Goal: Navigation & Orientation: Find specific page/section

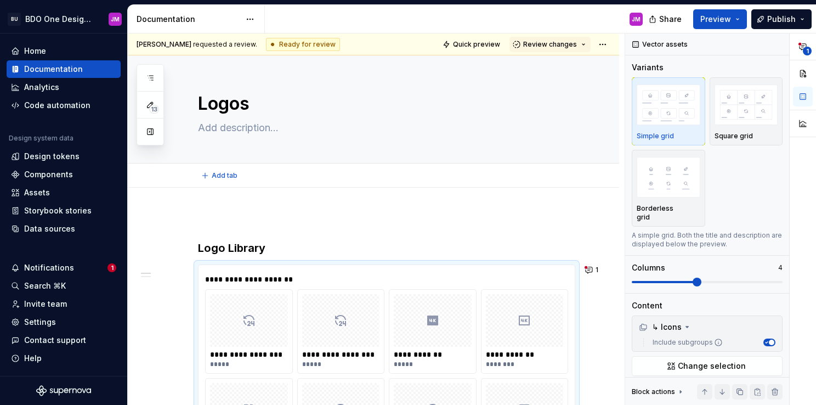
scroll to position [29, 0]
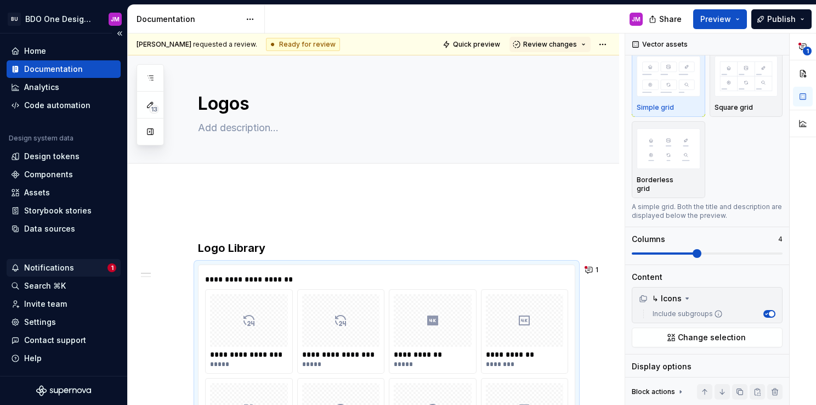
click at [70, 266] on div "Notifications" at bounding box center [49, 267] width 50 height 11
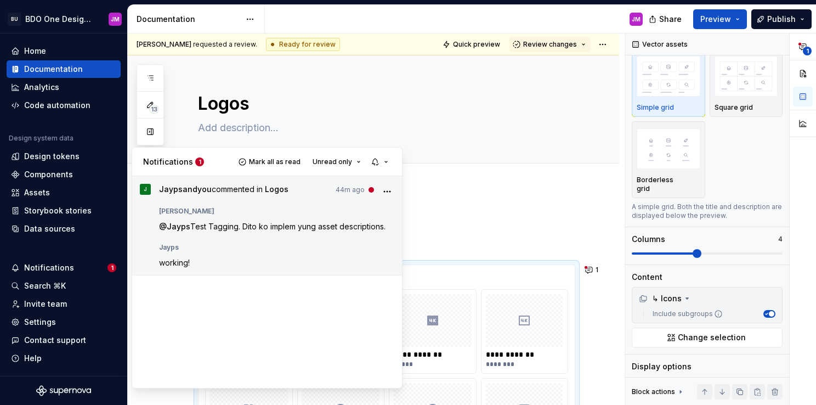
click at [261, 241] on div "Jayps" at bounding box center [277, 245] width 236 height 13
type textarea "*"
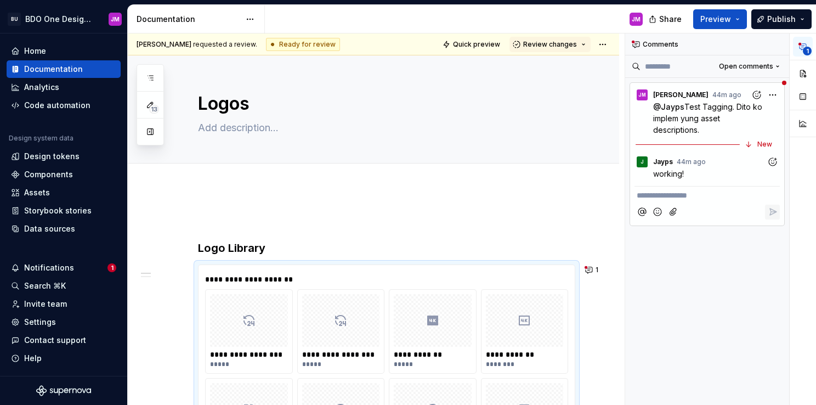
scroll to position [230, 0]
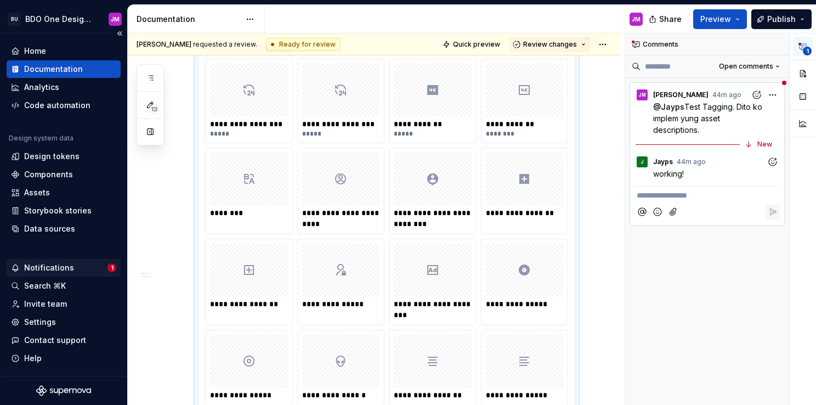
click at [54, 264] on div "Notifications" at bounding box center [49, 267] width 50 height 11
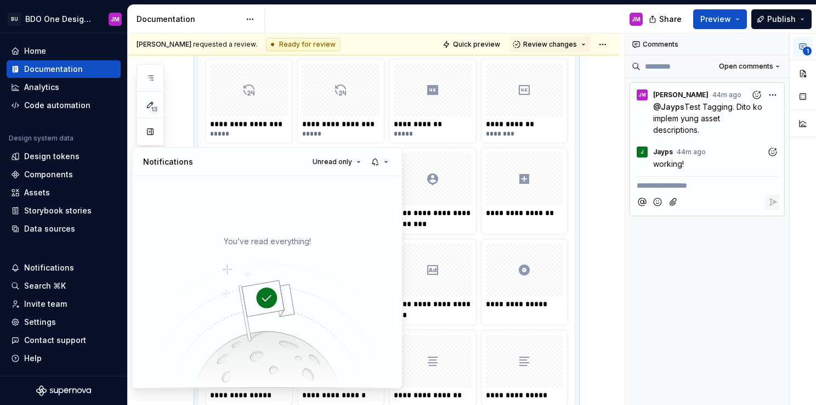
click at [27, 52] on html "BU BDO One Design System JM Home Documentation Analytics Code automation Design…" at bounding box center [408, 202] width 816 height 405
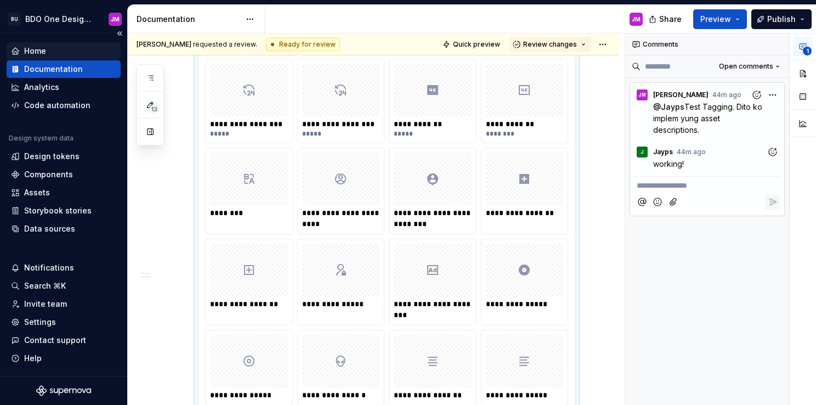
click at [33, 51] on div "Home" at bounding box center [35, 51] width 22 height 11
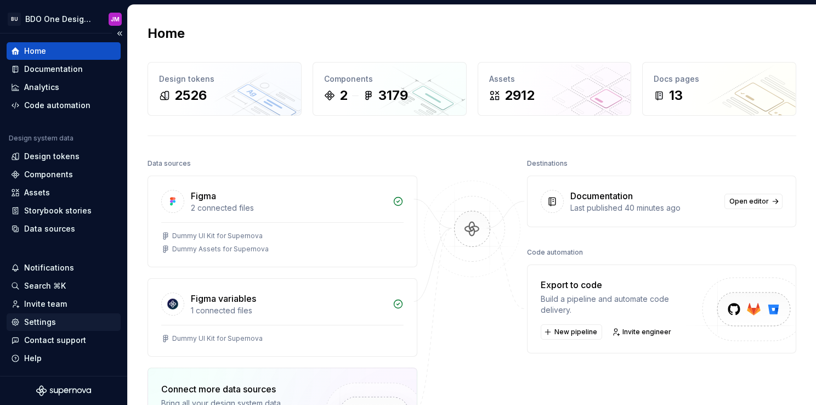
click at [67, 319] on div "Settings" at bounding box center [63, 321] width 105 height 11
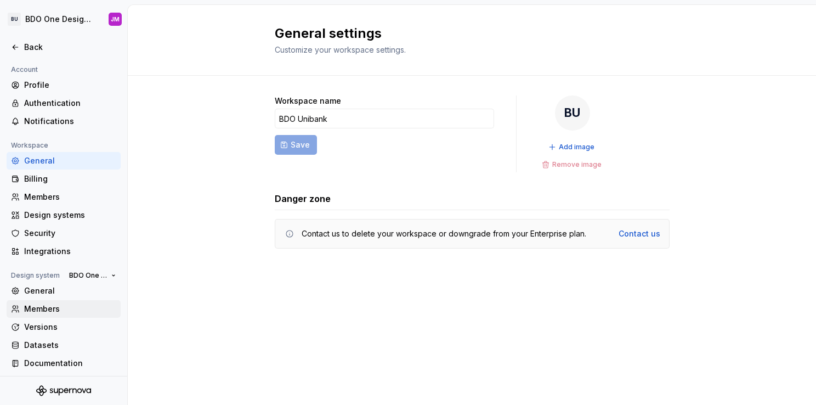
click at [59, 308] on div "Members" at bounding box center [70, 308] width 92 height 11
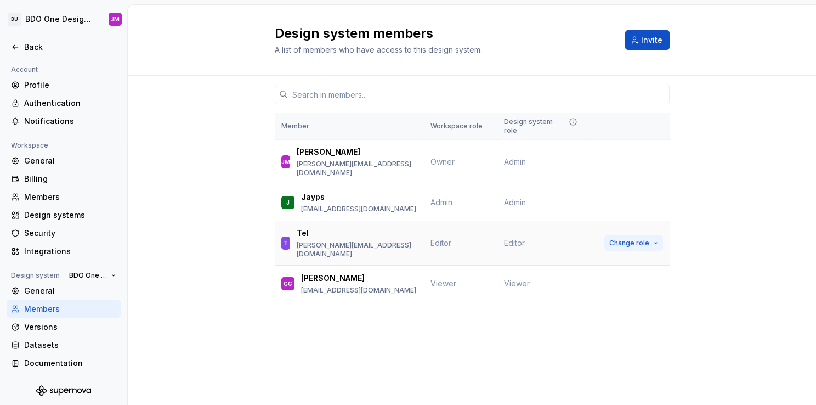
click at [629, 239] on span "Change role" at bounding box center [629, 243] width 40 height 9
click at [423, 303] on div "Member Workspace role Design system role [PERSON_NAME] [PERSON_NAME] [PERSON_NA…" at bounding box center [472, 210] width 395 height 268
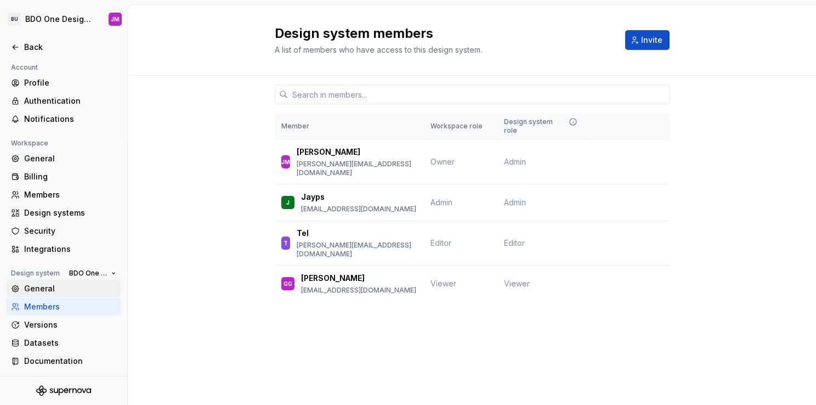
click at [41, 287] on div "General" at bounding box center [70, 288] width 92 height 11
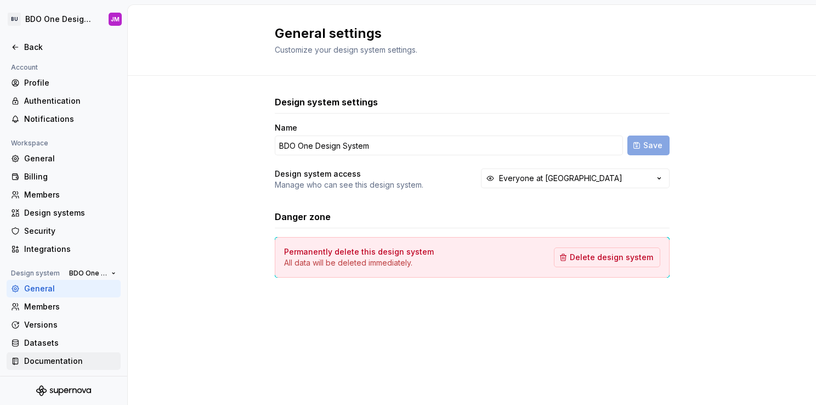
click at [55, 360] on div "Documentation" at bounding box center [70, 360] width 92 height 11
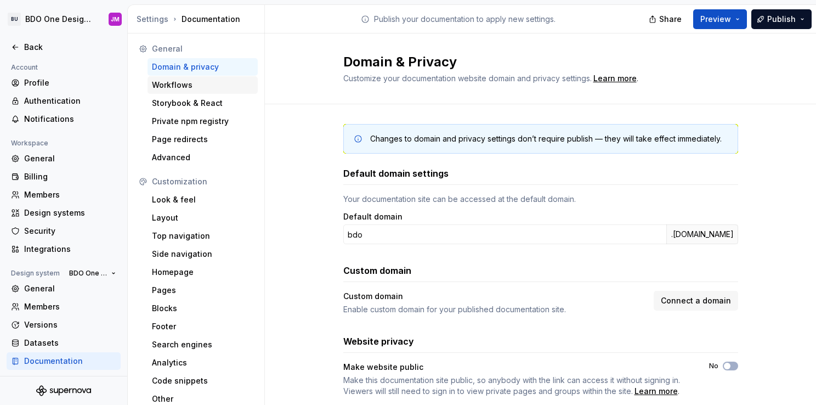
click at [183, 89] on div "Workflows" at bounding box center [202, 85] width 101 height 11
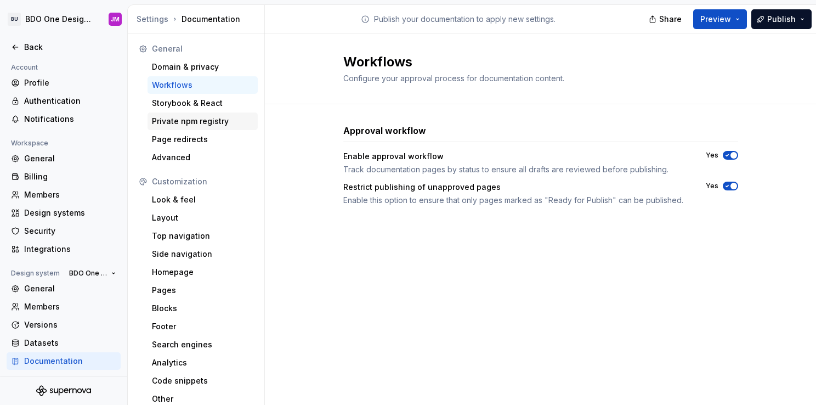
scroll to position [4, 0]
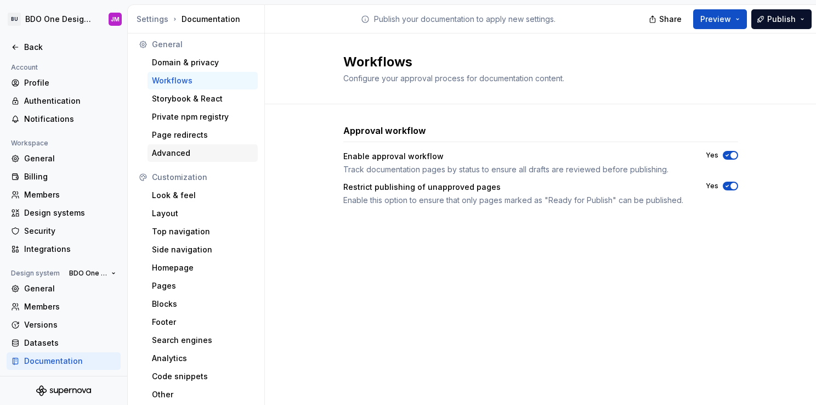
click at [195, 152] on div "Advanced" at bounding box center [202, 153] width 101 height 11
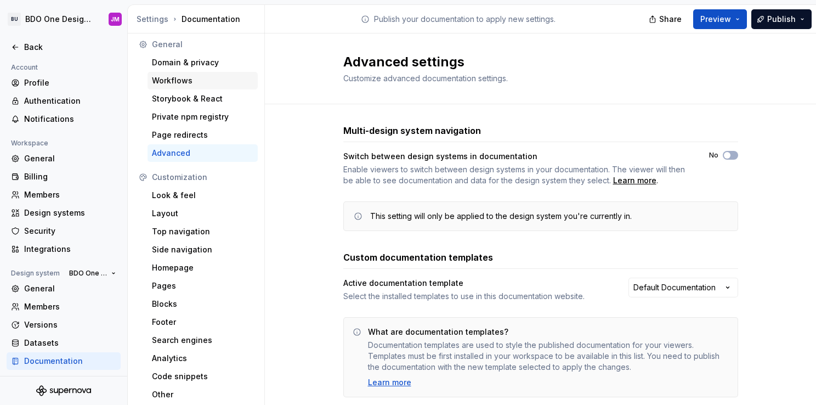
click at [183, 79] on div "Workflows" at bounding box center [202, 80] width 101 height 11
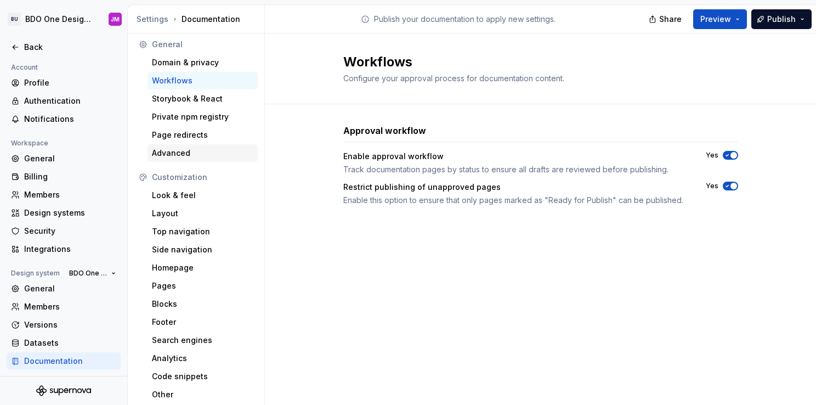
click at [190, 154] on div "Advanced" at bounding box center [202, 153] width 101 height 11
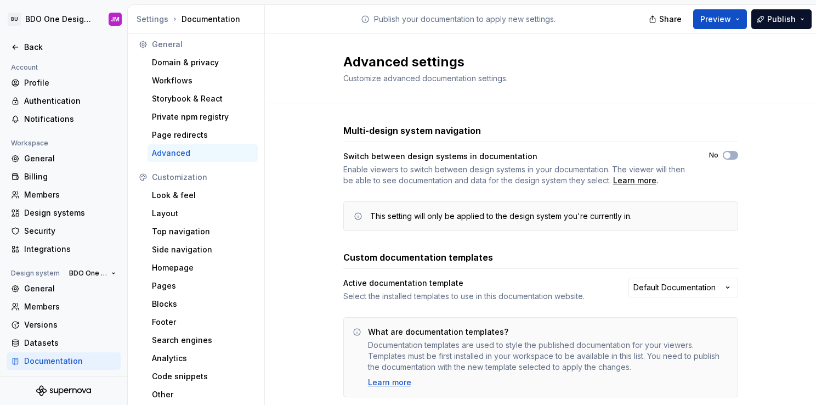
scroll to position [29, 0]
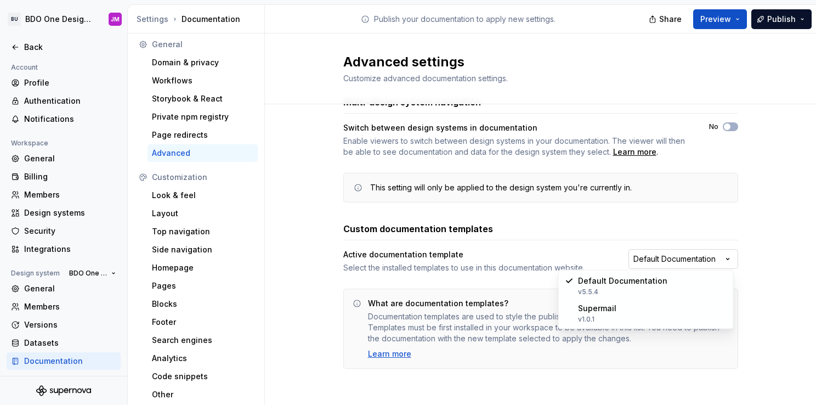
click at [658, 256] on html "BU BDO One Design System JM Back Account Profile Authentication Notifications W…" at bounding box center [408, 202] width 816 height 405
click at [309, 245] on html "BU BDO One Design System JM Back Account Profile Authentication Notifications W…" at bounding box center [408, 202] width 816 height 405
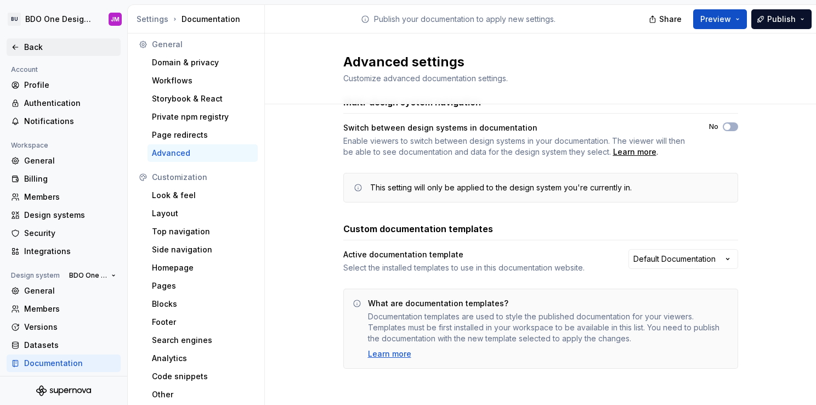
click at [26, 47] on div "Back" at bounding box center [70, 47] width 92 height 11
